Goal: Task Accomplishment & Management: Manage account settings

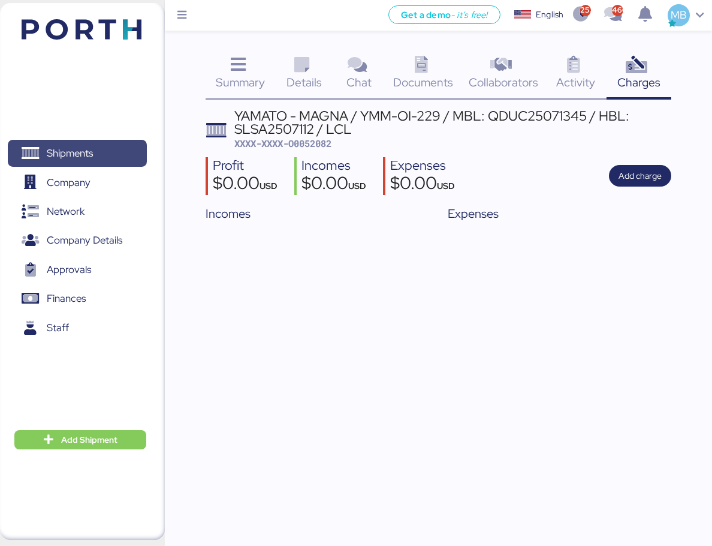
click at [132, 144] on span "Shipments" at bounding box center [77, 152] width 129 height 17
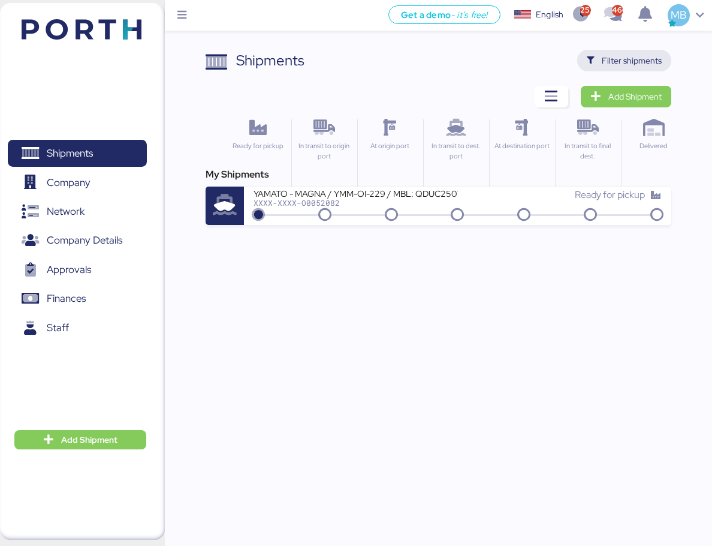
click at [628, 61] on span "Filter shipments" at bounding box center [632, 60] width 60 height 14
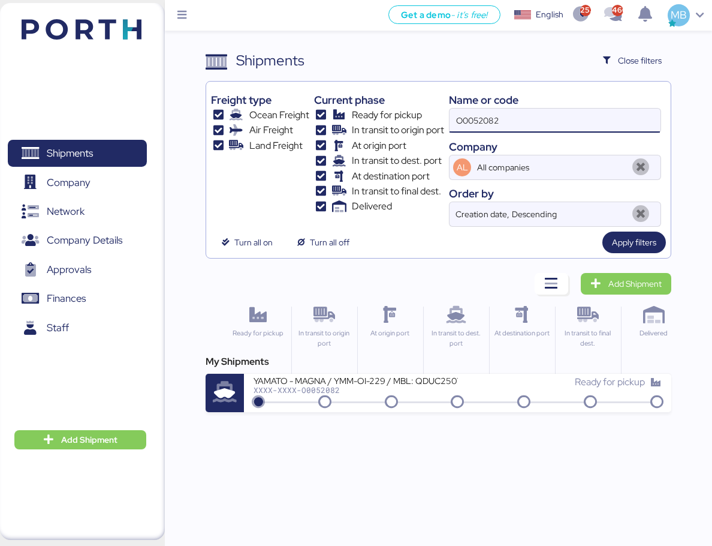
drag, startPoint x: 523, startPoint y: 126, endPoint x: 411, endPoint y: 117, distance: 111.9
click at [411, 117] on div "Freight type Ocean Freight Air Freight Land Freight Current phase Ready for pic…" at bounding box center [438, 156] width 454 height 140
paste input "O0052032"
type input "O0052032"
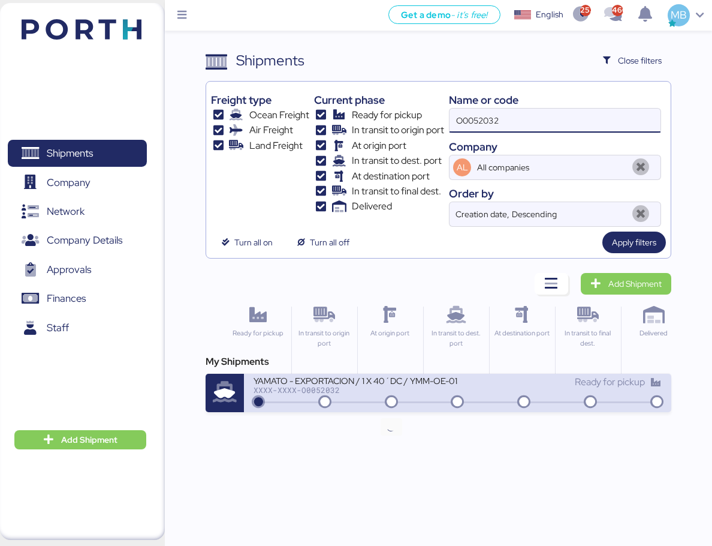
click at [386, 403] on icon at bounding box center [392, 402] width 58 height 13
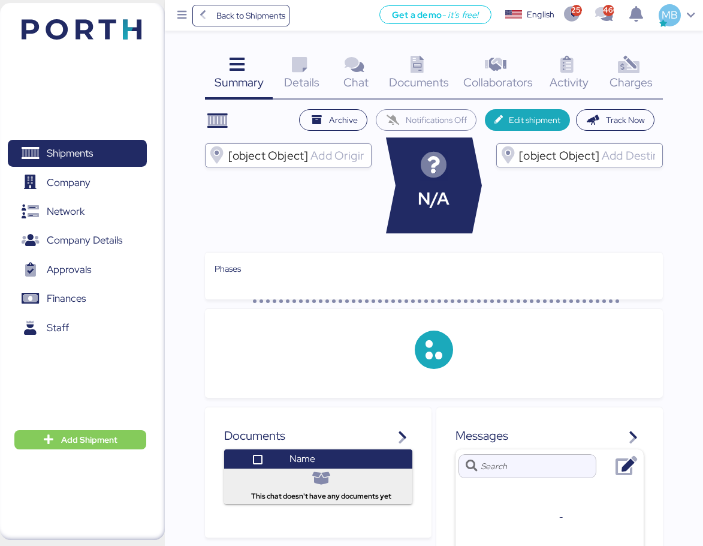
click at [655, 73] on div "Charges 0" at bounding box center [631, 75] width 64 height 50
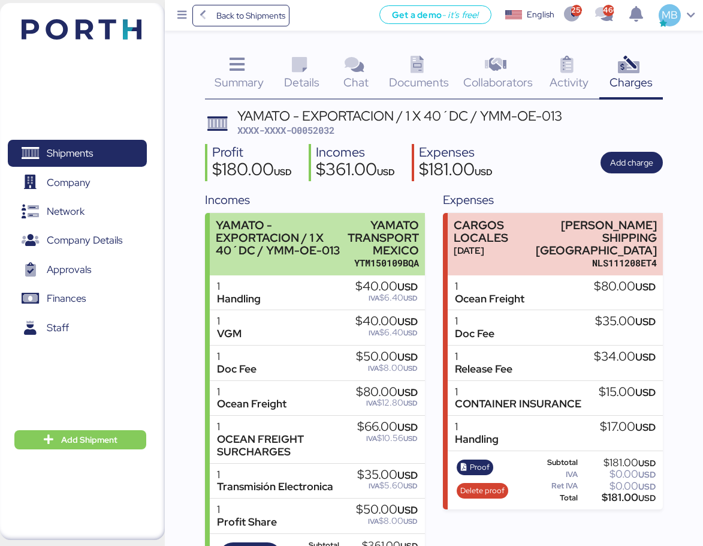
click at [279, 249] on div "YAMATO - EXPORTACION / 1 X 40´DC / YMM-OE-013" at bounding box center [278, 238] width 125 height 38
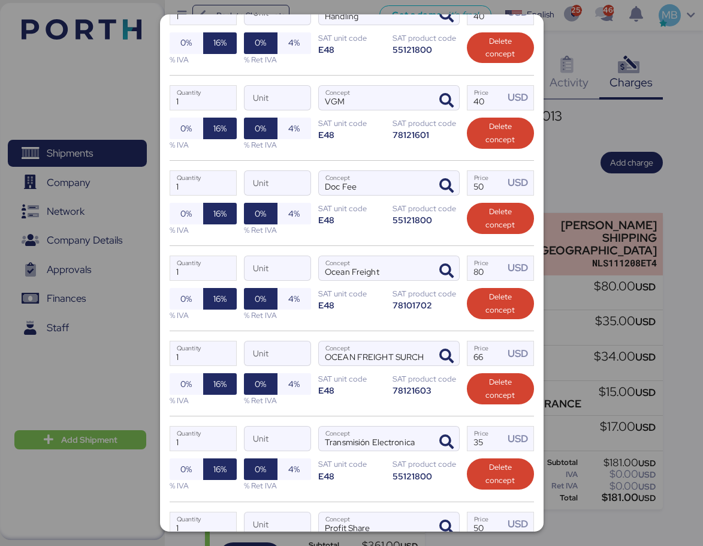
scroll to position [396, 0]
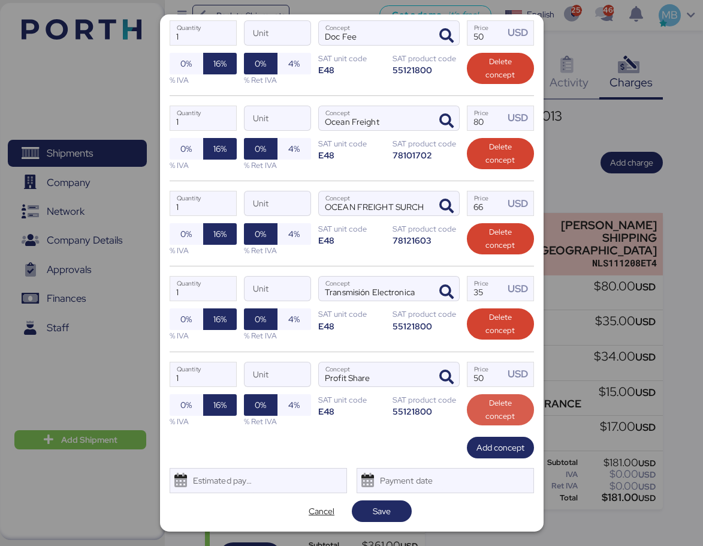
click at [507, 408] on span "Delete concept" at bounding box center [501, 409] width 48 height 26
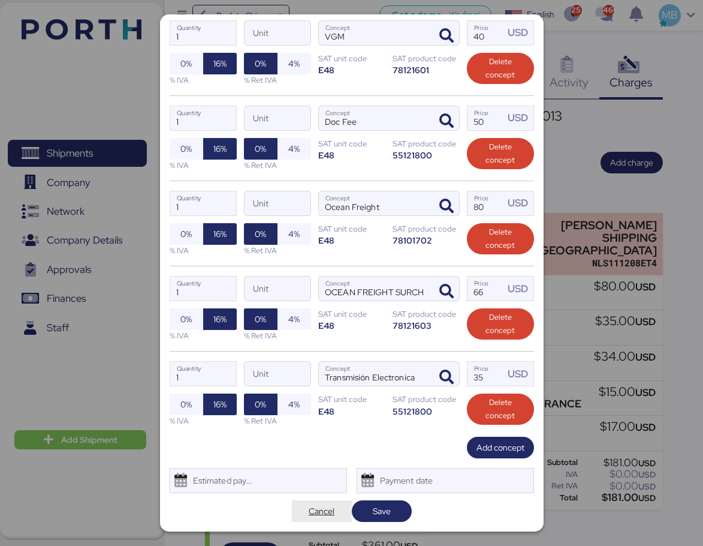
click at [318, 508] on span "Cancel" at bounding box center [322, 511] width 26 height 14
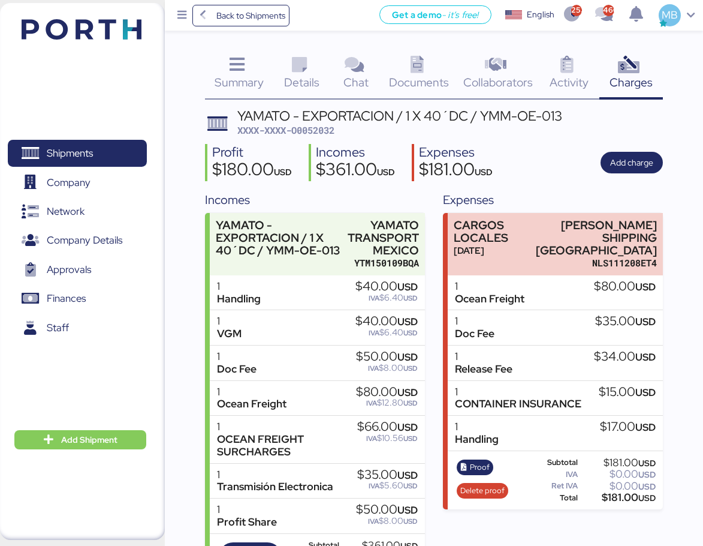
scroll to position [56, 0]
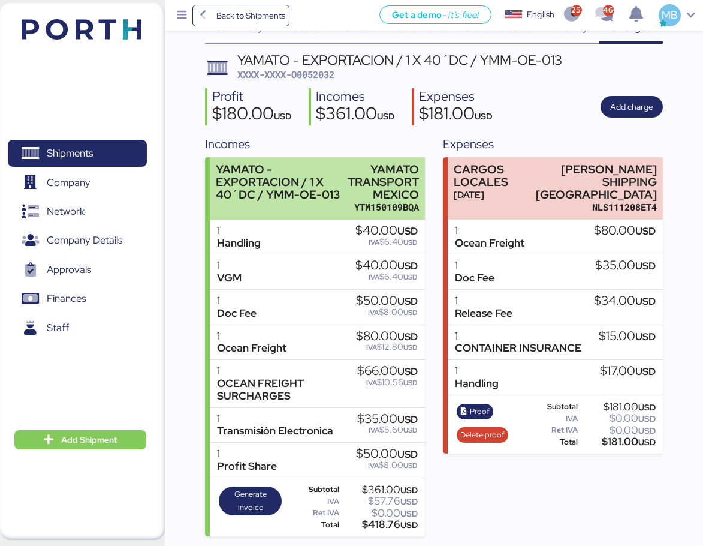
click at [336, 165] on div "YAMATO - EXPORTACION / 1 X 40´DC / YMM-OE-013" at bounding box center [278, 182] width 125 height 38
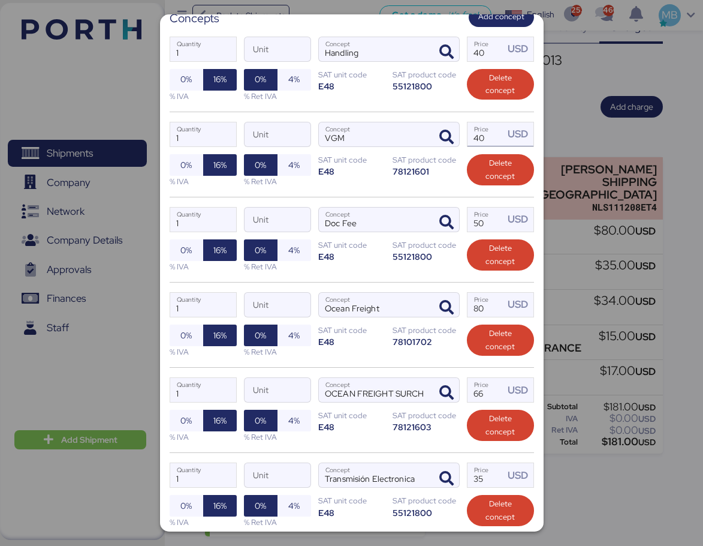
scroll to position [396, 0]
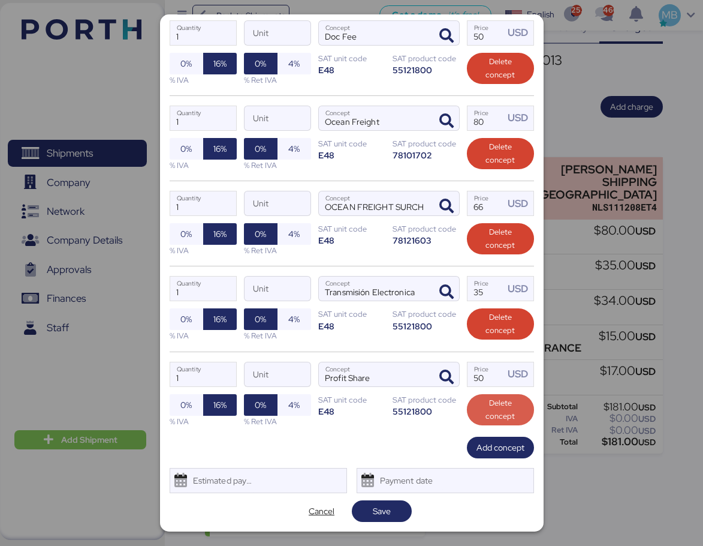
click at [506, 406] on span "Delete concept" at bounding box center [501, 409] width 48 height 26
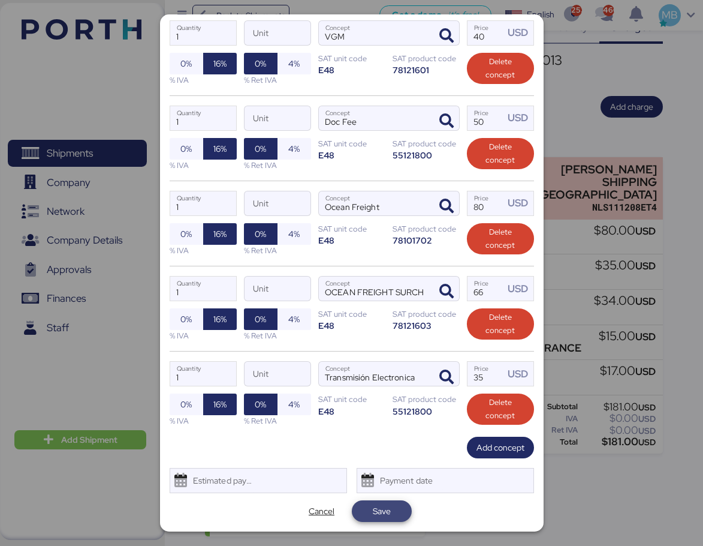
click at [387, 513] on span "Save" at bounding box center [381, 510] width 41 height 17
